Goal: Task Accomplishment & Management: Complete application form

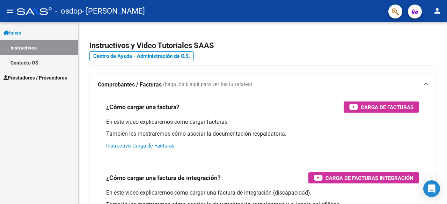
click at [36, 79] on span "Prestadores / Proveedores" at bounding box center [35, 78] width 64 height 8
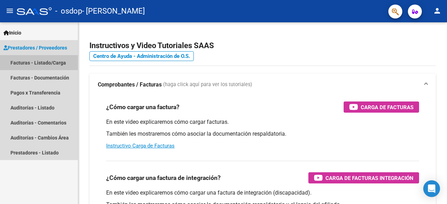
click at [43, 62] on link "Facturas - Listado/Carga" at bounding box center [39, 62] width 78 height 15
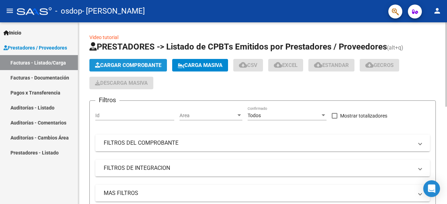
click at [124, 63] on span "Cargar Comprobante" at bounding box center [128, 65] width 66 height 6
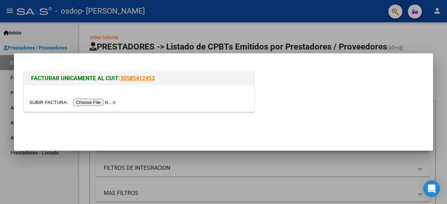
click at [100, 106] on input "file" at bounding box center [73, 102] width 88 height 7
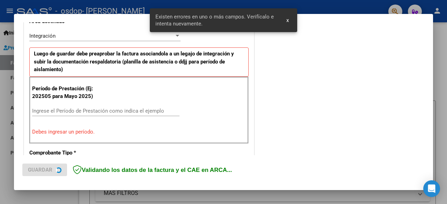
scroll to position [171, 0]
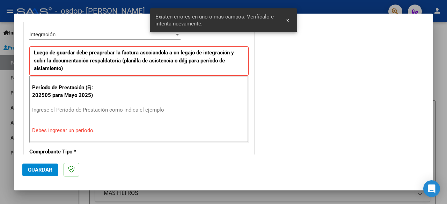
click at [109, 105] on div "Ingrese el Período de Prestación como indica el ejemplo" at bounding box center [106, 110] width 148 height 10
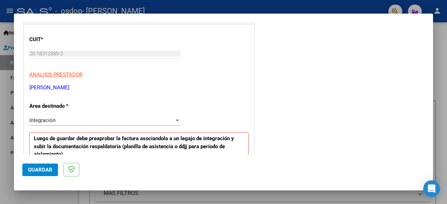
scroll to position [101, 0]
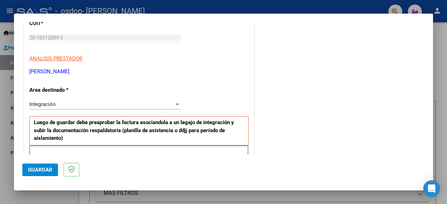
click at [67, 108] on div "Integración Seleccionar Area" at bounding box center [104, 104] width 151 height 10
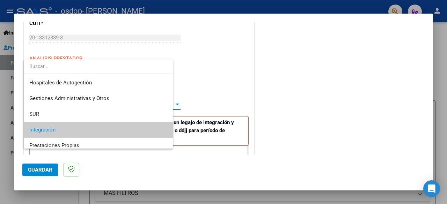
scroll to position [26, 0]
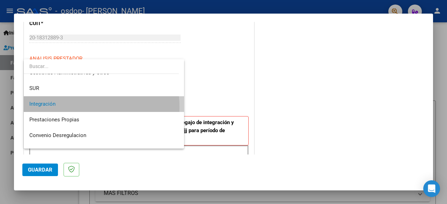
click at [67, 107] on span "Integración" at bounding box center [104, 104] width 150 height 16
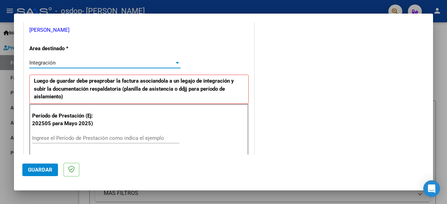
scroll to position [175, 0]
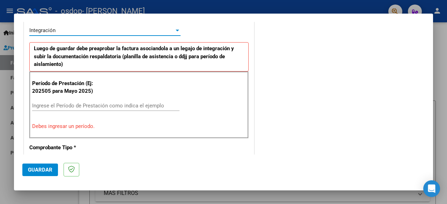
click at [69, 106] on input "Ingrese el Período de Prestación como indica el ejemplo" at bounding box center [106, 106] width 148 height 6
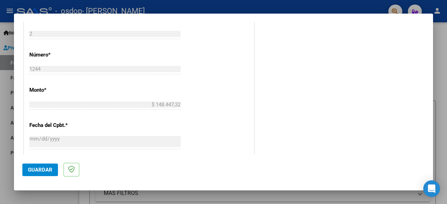
scroll to position [315, 0]
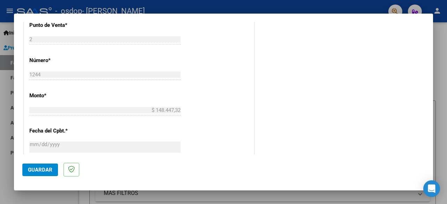
type input "202509"
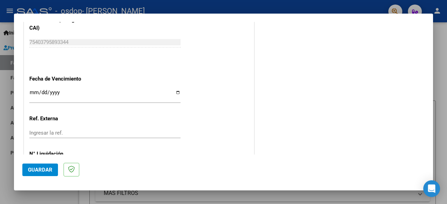
scroll to position [489, 0]
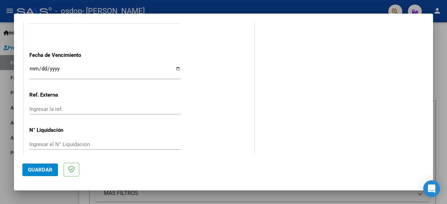
click at [32, 66] on input "Ingresar la fecha" at bounding box center [104, 71] width 151 height 11
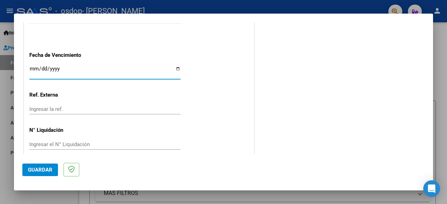
click at [177, 67] on input "Ingresar la fecha" at bounding box center [104, 71] width 151 height 11
type input "[DATE]"
click at [53, 105] on div "Ingresar la ref." at bounding box center [104, 109] width 151 height 10
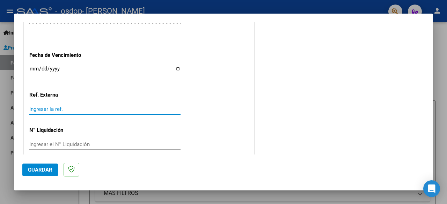
click at [57, 107] on input "Ingresar la ref." at bounding box center [104, 109] width 151 height 6
click at [56, 144] on input "Ingresar el N° Liquidación" at bounding box center [104, 145] width 151 height 6
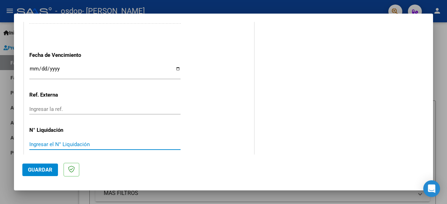
scroll to position [496, 0]
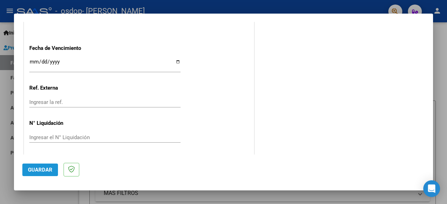
click at [47, 168] on span "Guardar" at bounding box center [40, 170] width 24 height 6
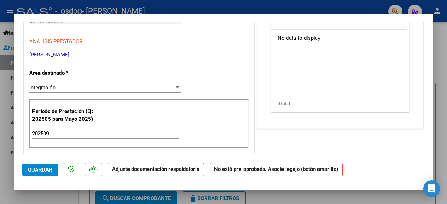
scroll to position [0, 0]
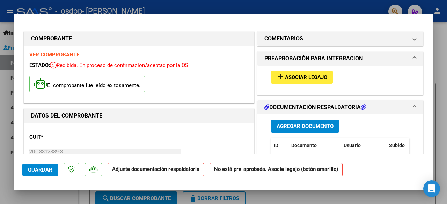
click at [293, 77] on span "Asociar Legajo" at bounding box center [306, 77] width 42 height 6
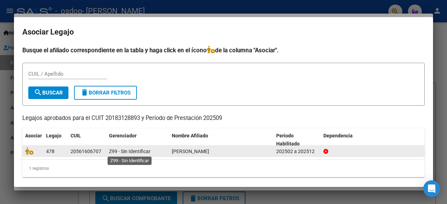
click at [130, 150] on span "Z99 - Sin Identificar" at bounding box center [130, 152] width 42 height 6
click at [153, 155] on div "Z99 - Sin Identificar" at bounding box center [137, 152] width 57 height 8
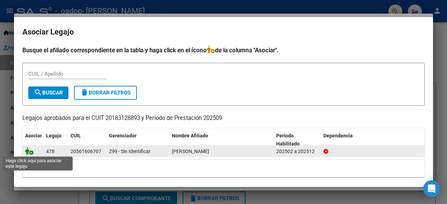
click at [30, 152] on icon at bounding box center [29, 152] width 8 height 8
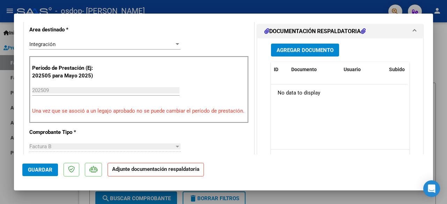
scroll to position [175, 0]
click at [299, 49] on span "Agregar Documento" at bounding box center [305, 50] width 57 height 6
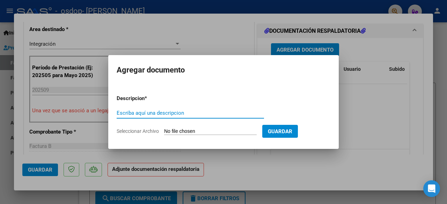
click at [149, 110] on input "Escriba aquí una descripcion" at bounding box center [191, 113] width 148 height 6
click at [229, 131] on input "Seleccionar Archivo" at bounding box center [210, 132] width 93 height 7
type input "C:\fakepath\ASISTENCIA [PERSON_NAME].pdf"
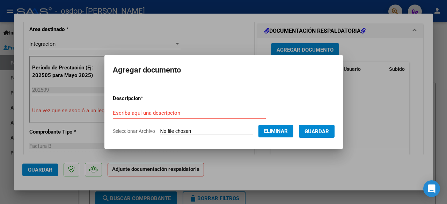
click at [163, 116] on input "Escriba aquí una descripcion" at bounding box center [189, 113] width 153 height 6
type input "ASISTENCIA SEPTIEMBRE"
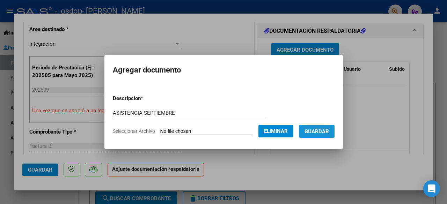
click at [321, 135] on button "Guardar" at bounding box center [317, 131] width 36 height 13
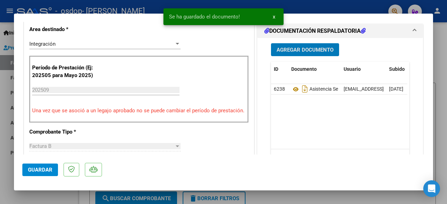
click at [35, 172] on span "Guardar" at bounding box center [40, 170] width 24 height 6
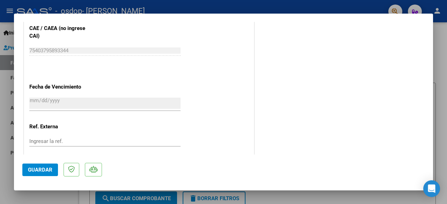
scroll to position [499, 0]
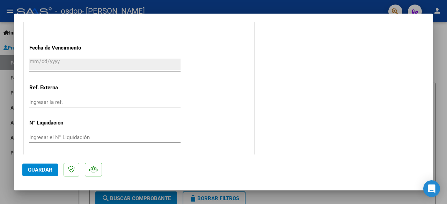
click at [445, 52] on div at bounding box center [223, 102] width 447 height 204
type input "$ 0,00"
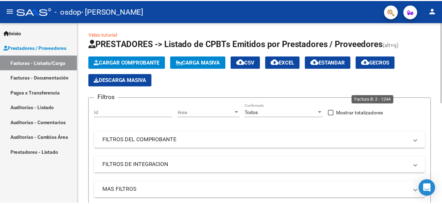
scroll to position [0, 0]
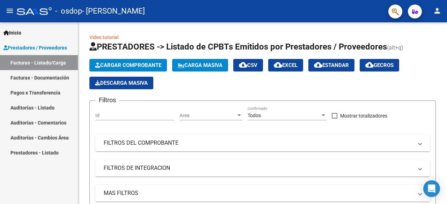
click at [440, 9] on mat-icon "person" at bounding box center [437, 11] width 8 height 8
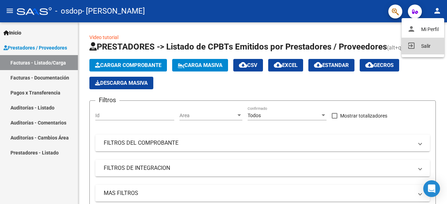
click at [417, 54] on button "exit_to_app Salir" at bounding box center [423, 46] width 43 height 17
